Goal: Information Seeking & Learning: Learn about a topic

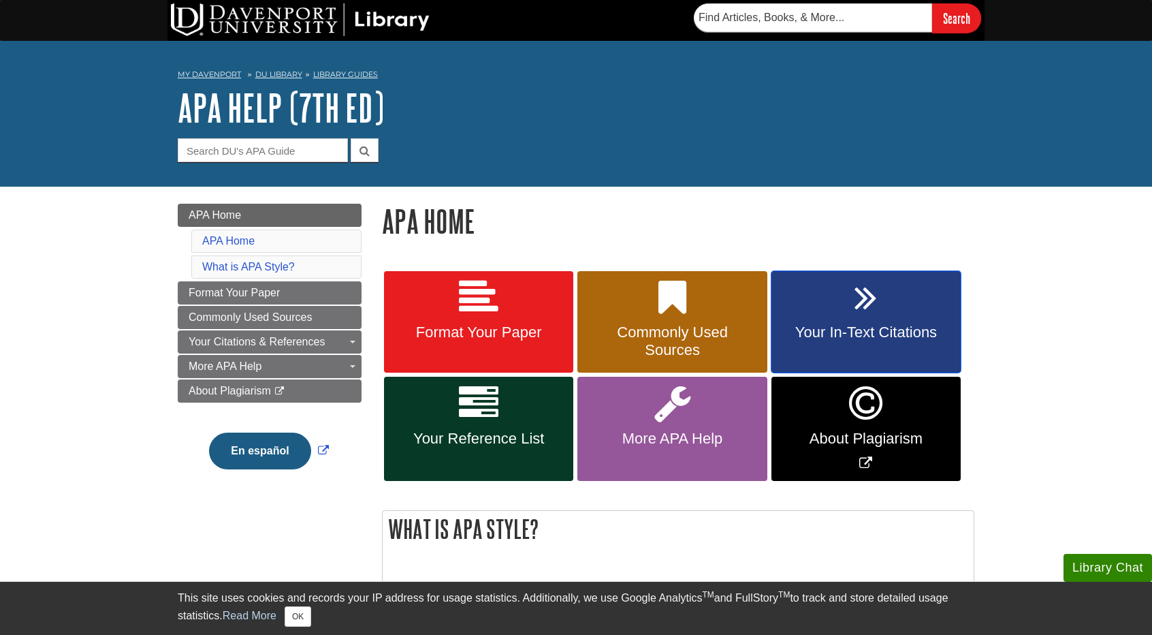
click at [855, 332] on span "Your In-Text Citations" at bounding box center [866, 332] width 169 height 18
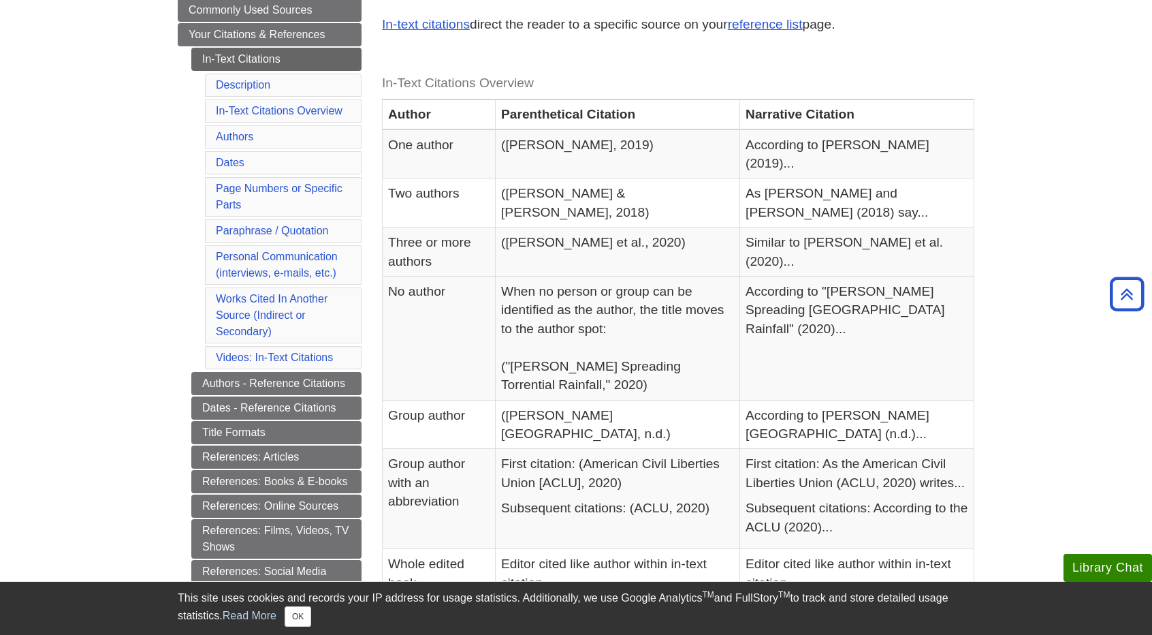
scroll to position [255, 0]
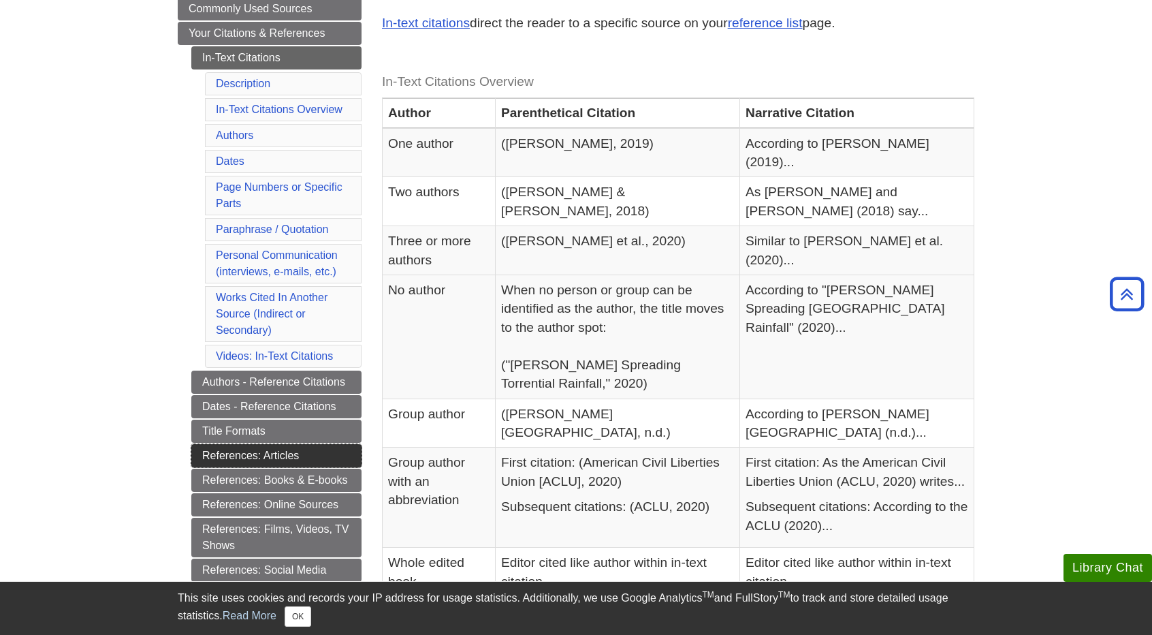
click at [257, 444] on link "References: Articles" at bounding box center [276, 455] width 170 height 23
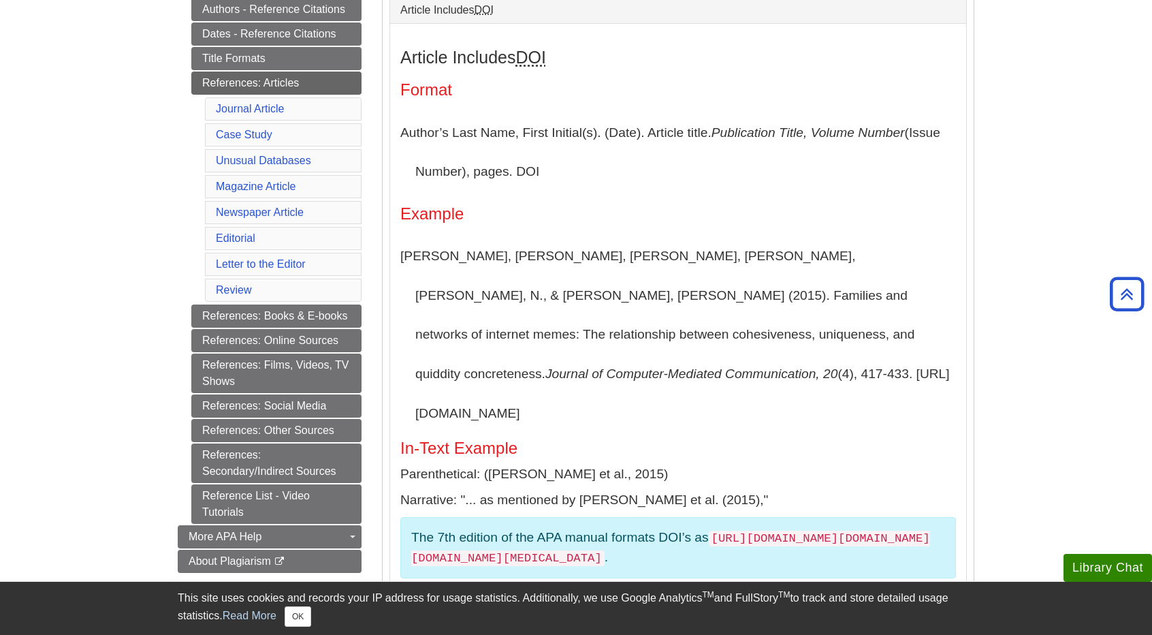
scroll to position [329, 0]
